Goal: Check status: Check status

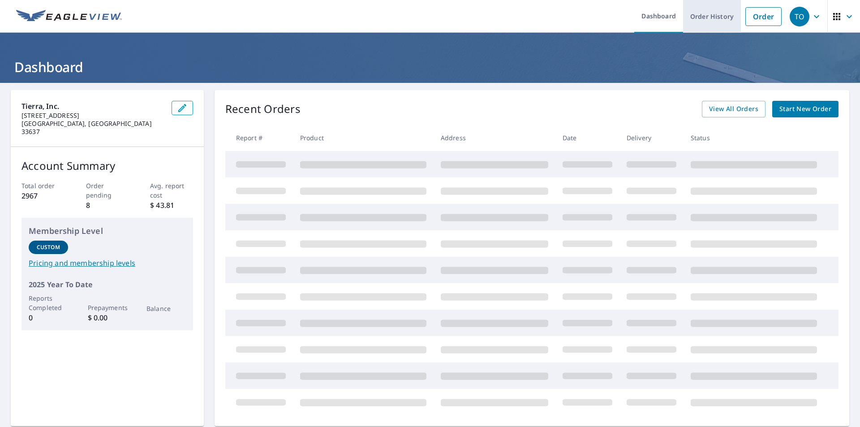
click at [697, 13] on link "Order History" at bounding box center [712, 16] width 58 height 33
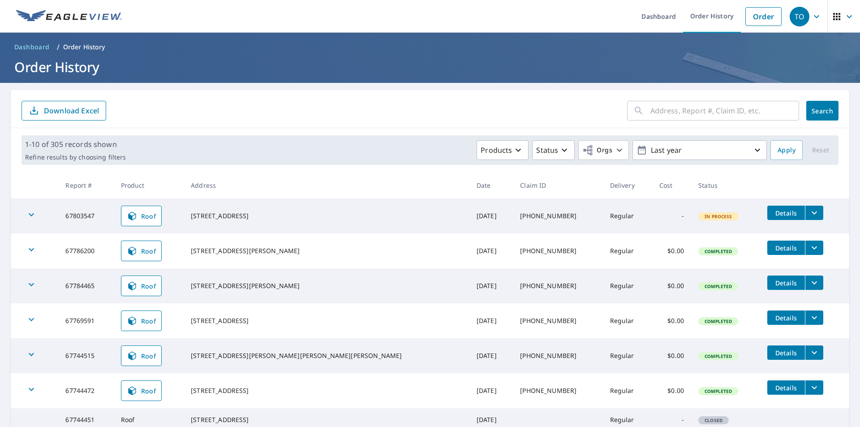
click at [809, 217] on icon "filesDropdownBtn-67803547" at bounding box center [814, 212] width 11 height 11
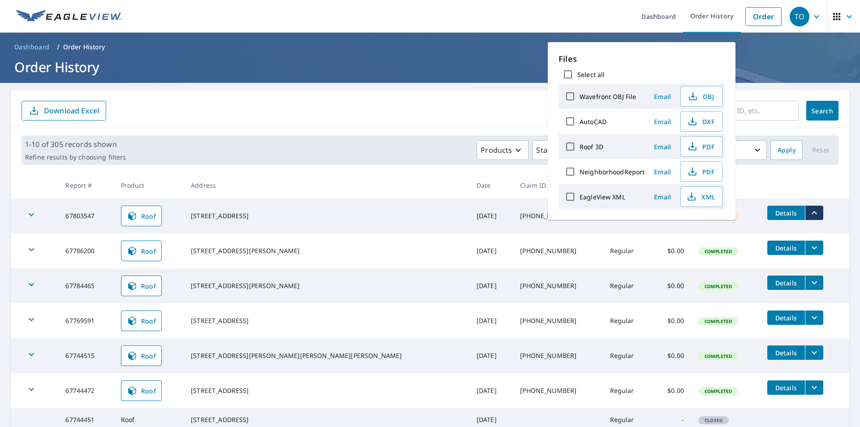
click at [567, 73] on input "Select all" at bounding box center [567, 74] width 19 height 19
checkbox input "true"
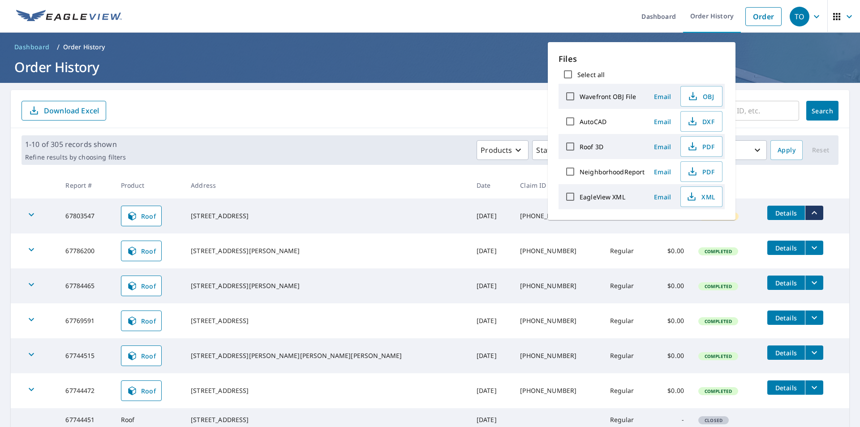
checkbox input "true"
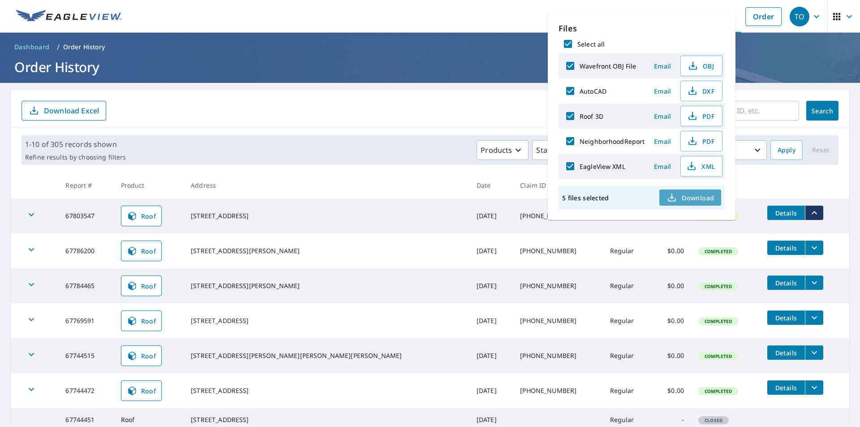
click at [671, 195] on icon "button" at bounding box center [672, 196] width 4 height 6
